Goal: Navigation & Orientation: Find specific page/section

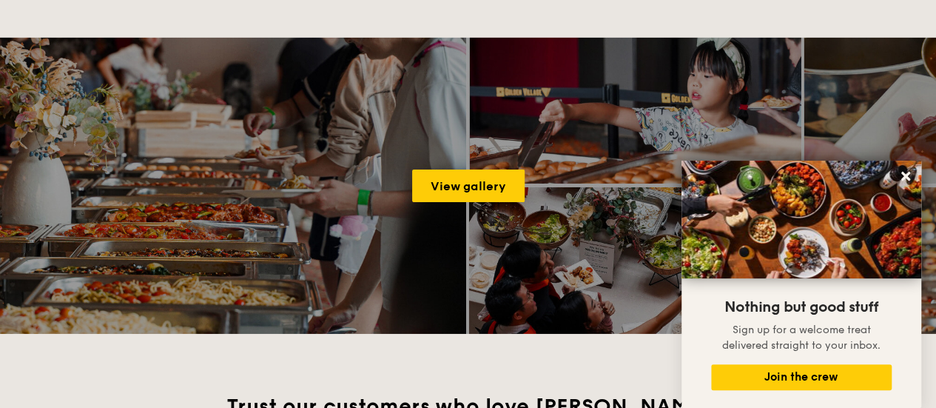
scroll to position [2367, 0]
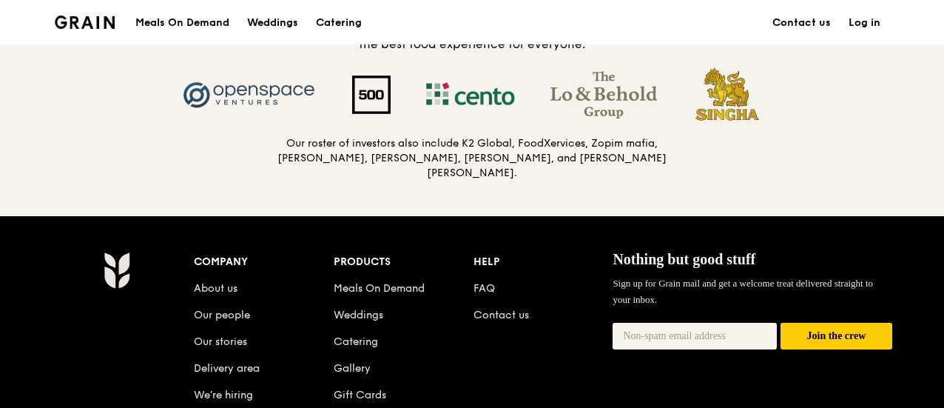
scroll to position [1701, 0]
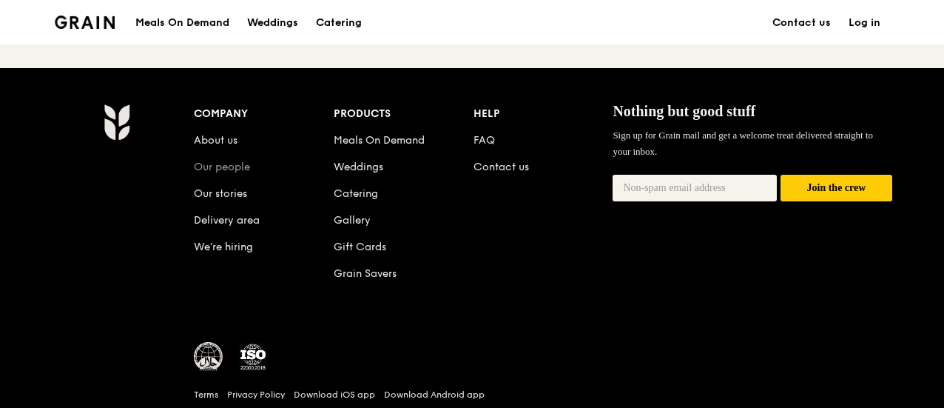
click at [211, 165] on link "Our people" at bounding box center [222, 167] width 56 height 13
